Goal: Find specific page/section: Find specific page/section

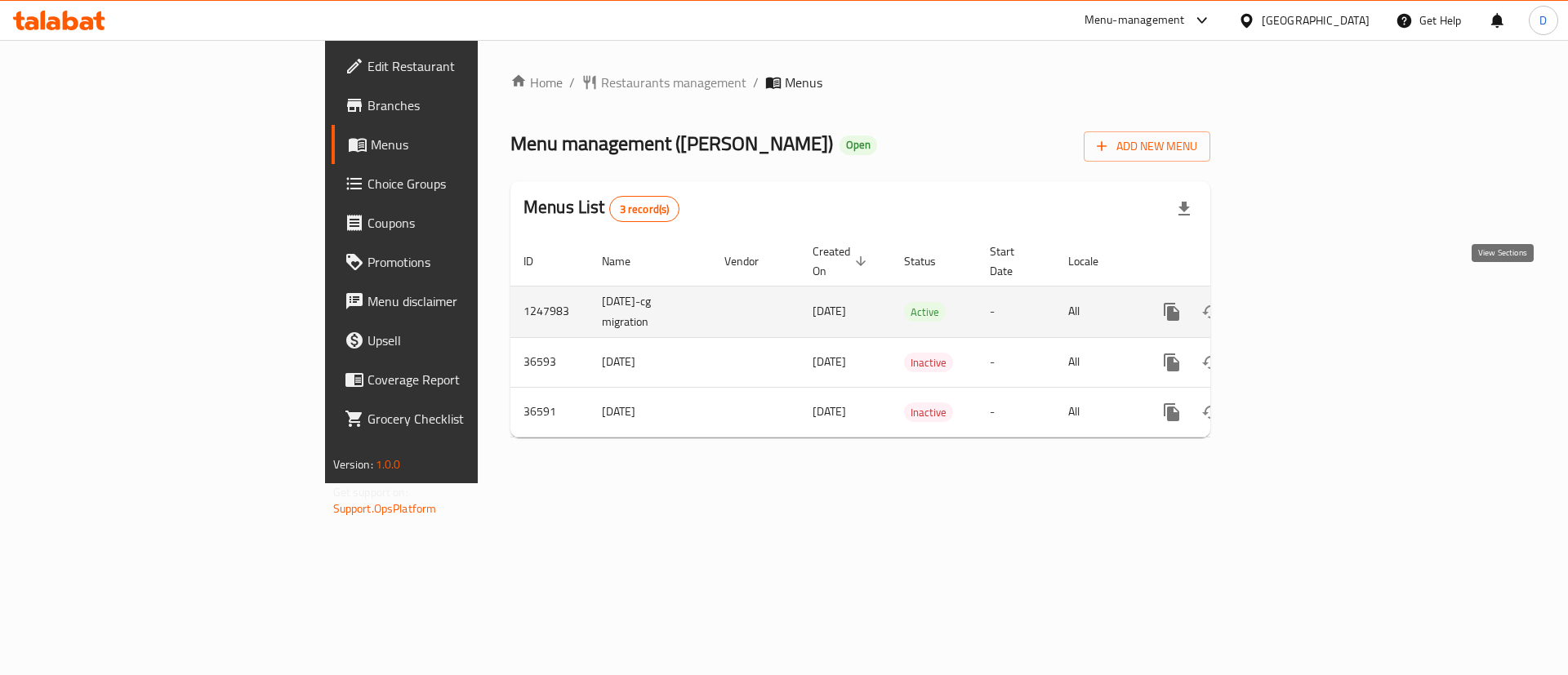
click at [1300, 302] on icon "enhanced table" at bounding box center [1290, 312] width 19 height 19
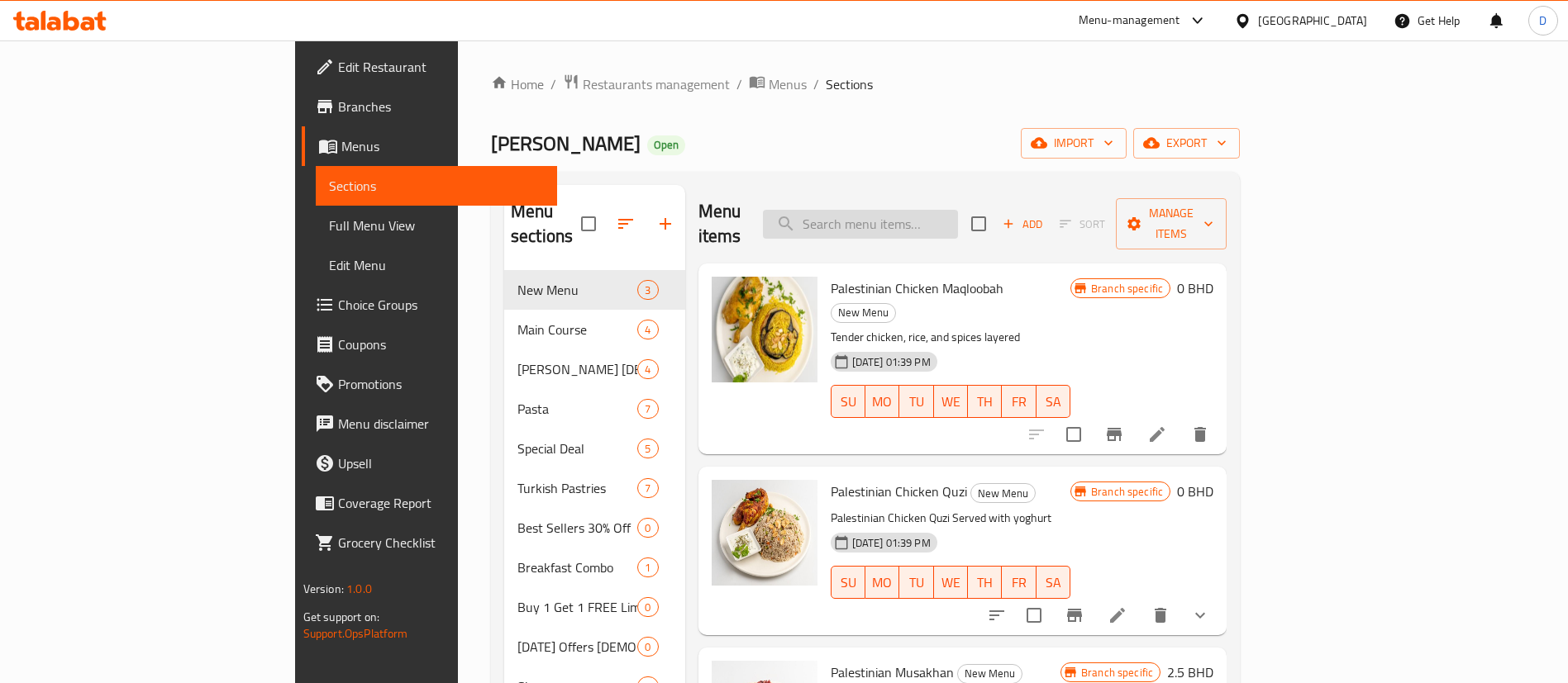
click at [956, 220] on input "search" at bounding box center [861, 224] width 195 height 29
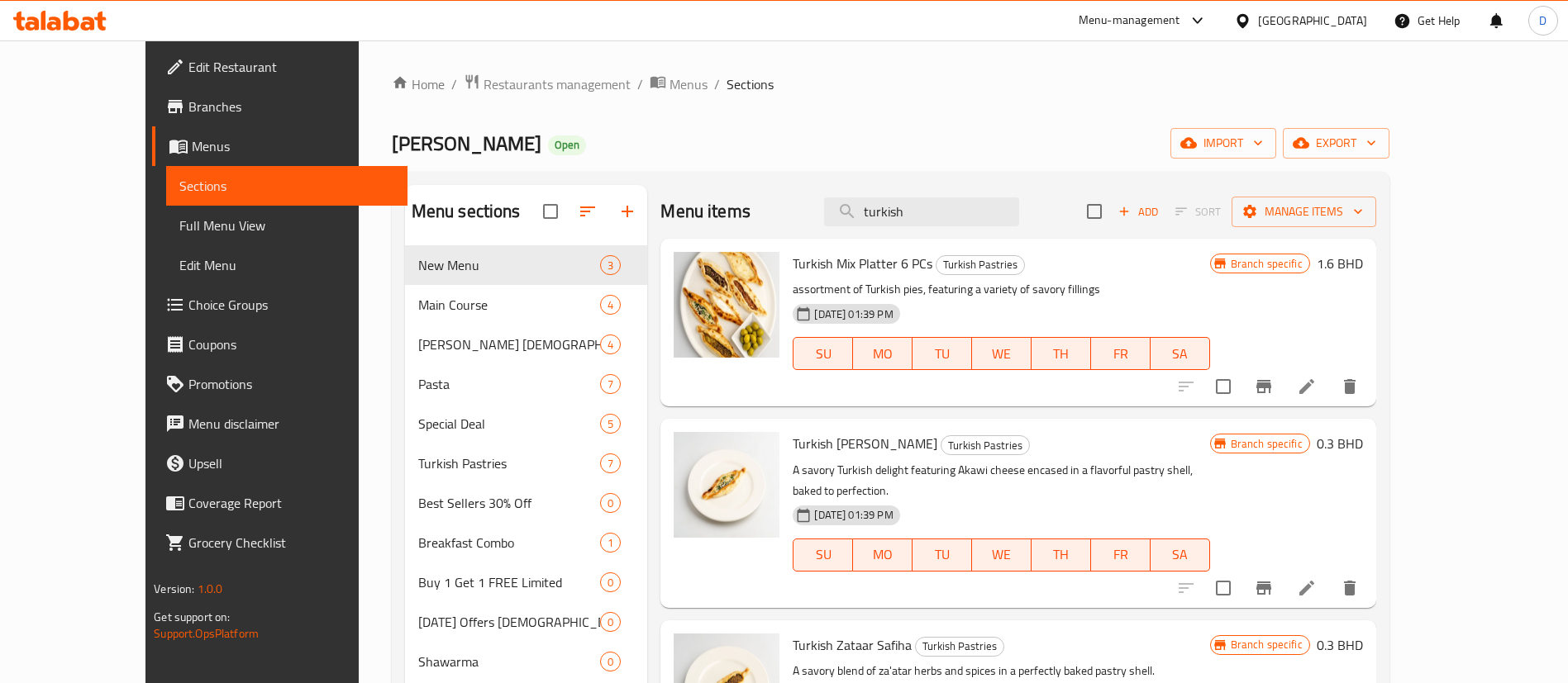
drag, startPoint x: 970, startPoint y: 201, endPoint x: 741, endPoint y: 242, distance: 232.6
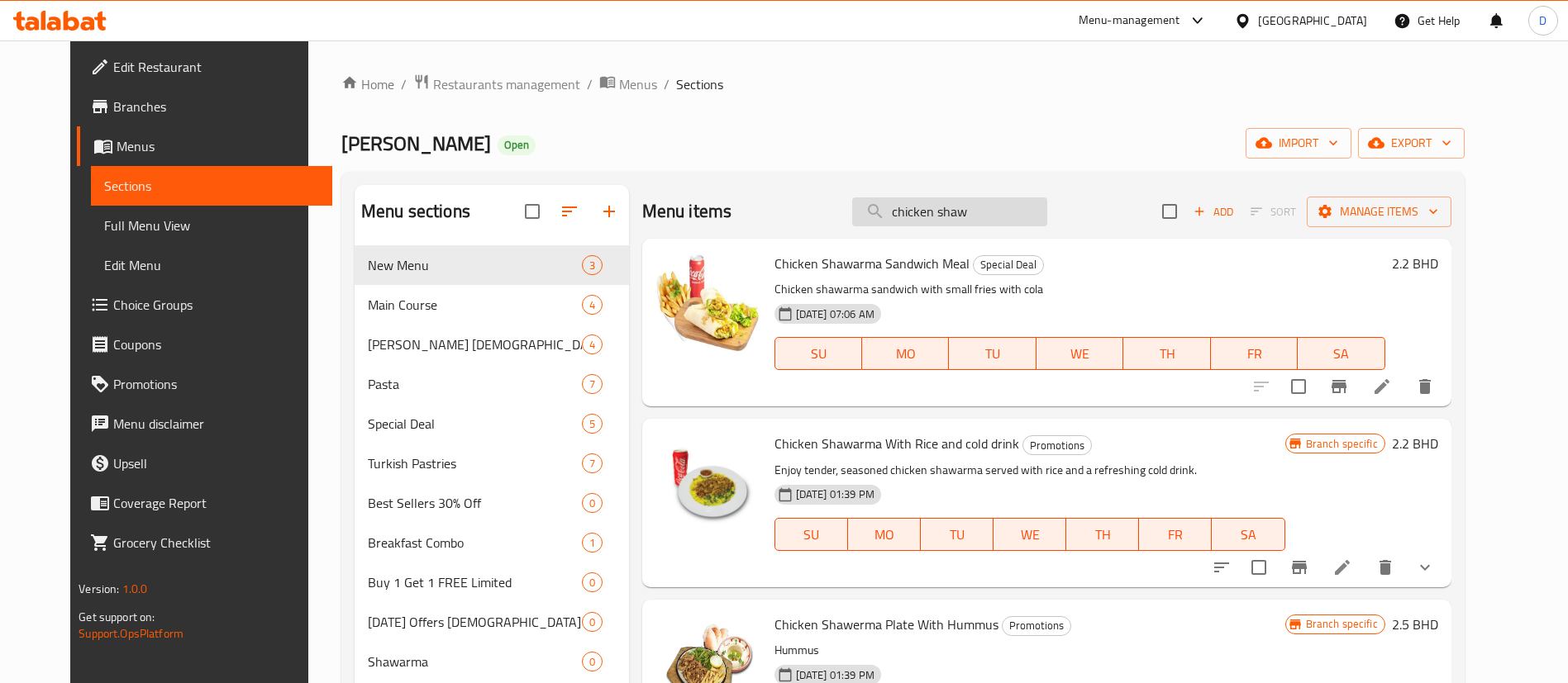
click at [949, 225] on input "chicken shaw" at bounding box center [949, 212] width 195 height 29
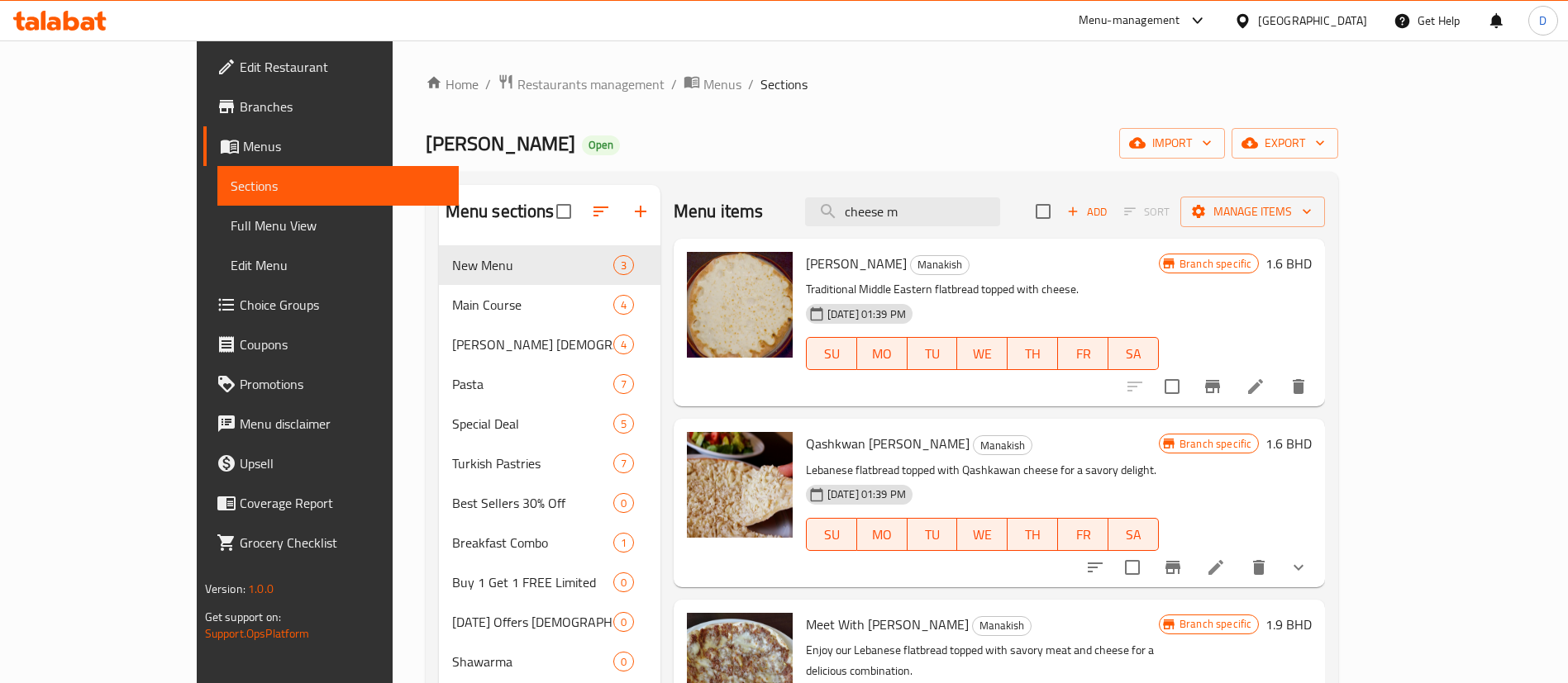
type input "cheese m"
drag, startPoint x: 874, startPoint y: 102, endPoint x: 942, endPoint y: 182, distance: 105.0
drag, startPoint x: 957, startPoint y: 197, endPoint x: 1006, endPoint y: 205, distance: 49.6
click at [972, 202] on input "cheese m" at bounding box center [902, 212] width 195 height 29
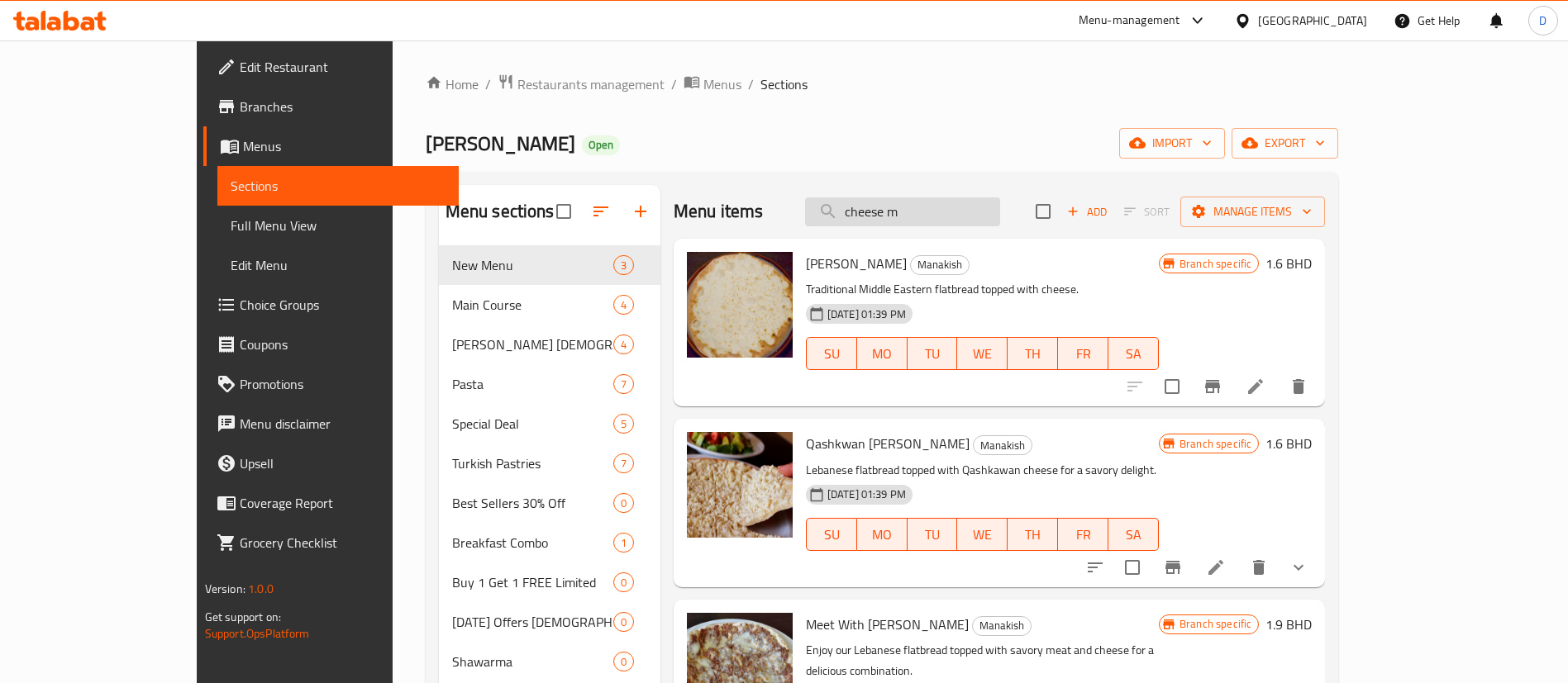
click at [1000, 210] on input "cheese m" at bounding box center [902, 212] width 195 height 29
click at [1000, 211] on input "cheese m" at bounding box center [902, 212] width 195 height 29
click at [1000, 213] on input "cheese m" at bounding box center [902, 212] width 195 height 29
drag, startPoint x: 856, startPoint y: 92, endPoint x: 838, endPoint y: 90, distance: 18.1
click at [849, 92] on ol "Home / Restaurants management / Menus / Sections" at bounding box center [882, 84] width 913 height 21
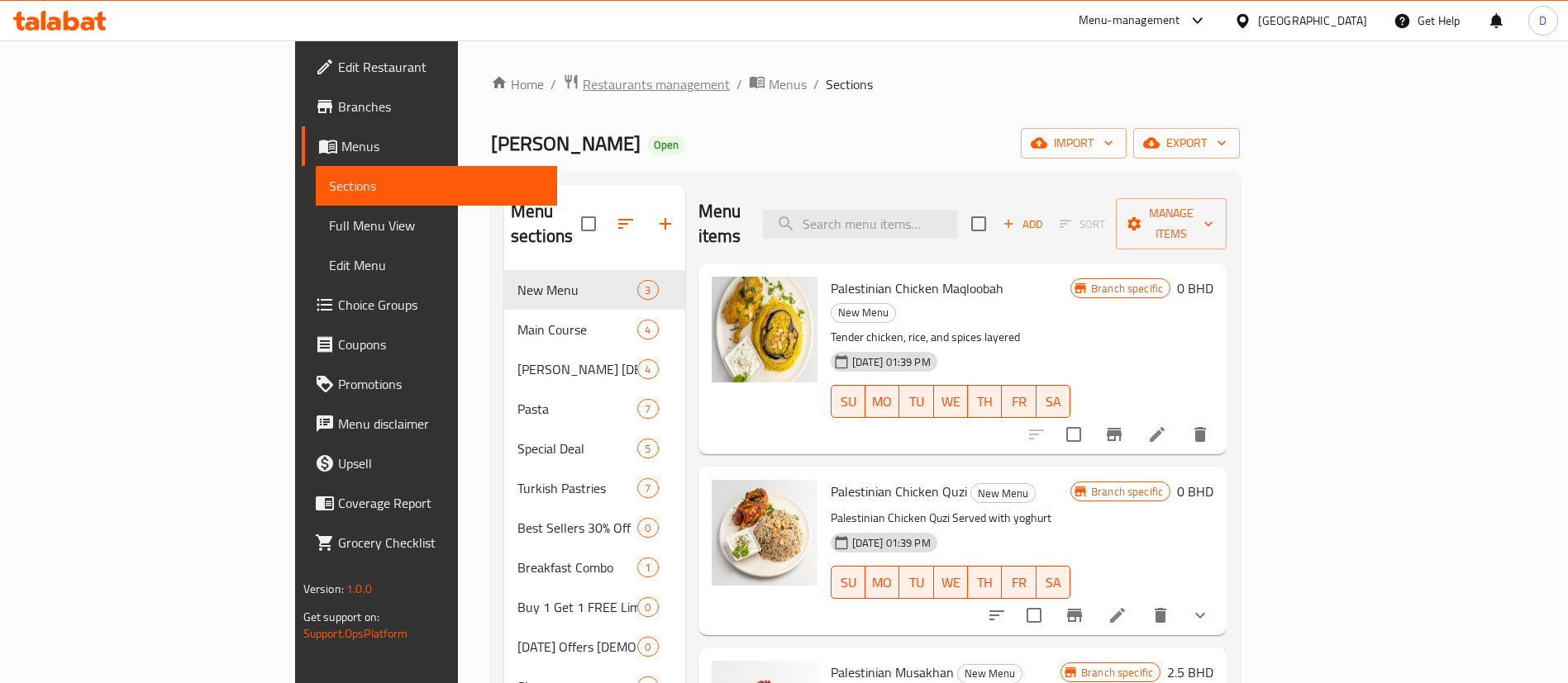
click at [583, 91] on span "Restaurants management" at bounding box center [657, 84] width 147 height 20
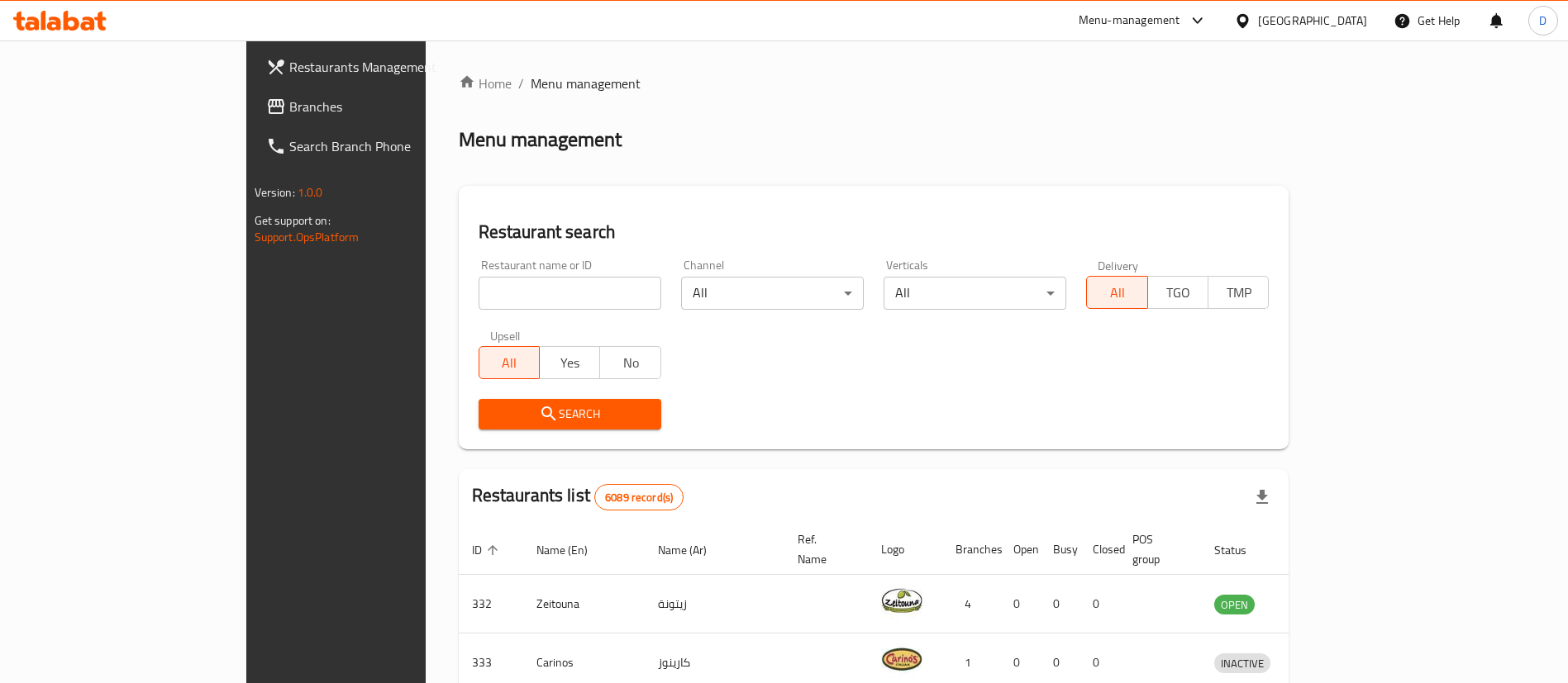
click at [739, 238] on h2 "Restaurant search" at bounding box center [873, 232] width 791 height 25
